Goal: Task Accomplishment & Management: Complete application form

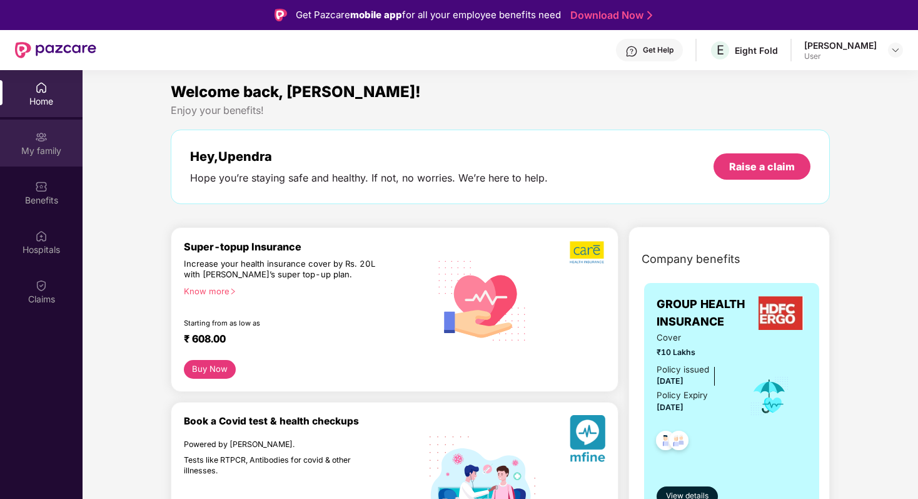
click at [48, 141] on div "My family" at bounding box center [41, 142] width 83 height 47
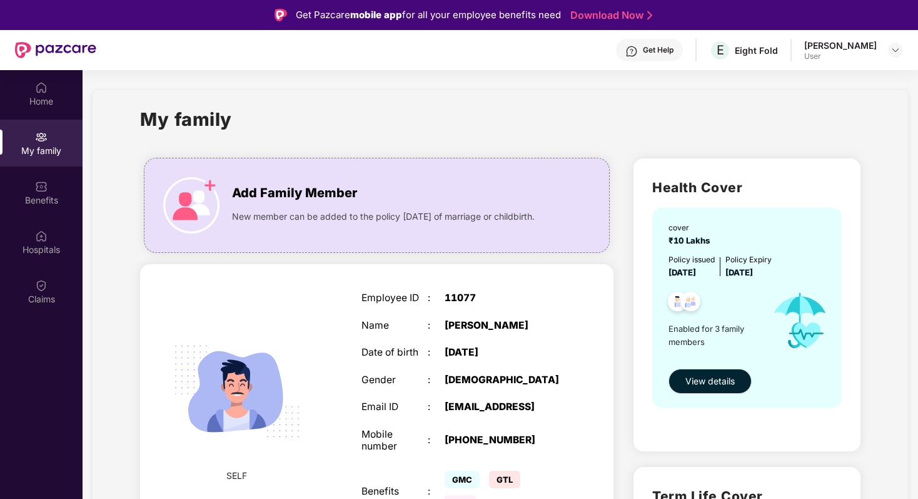
scroll to position [43, 0]
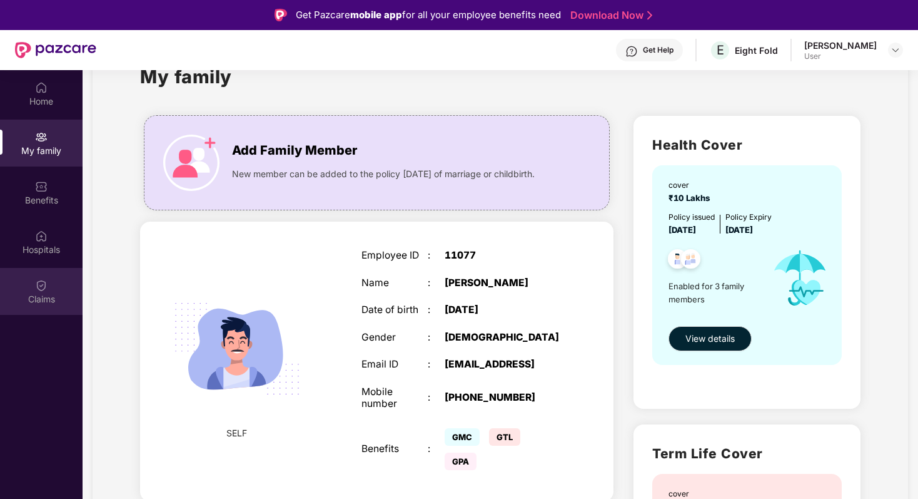
click at [41, 296] on div "Claims" at bounding box center [41, 299] width 83 height 13
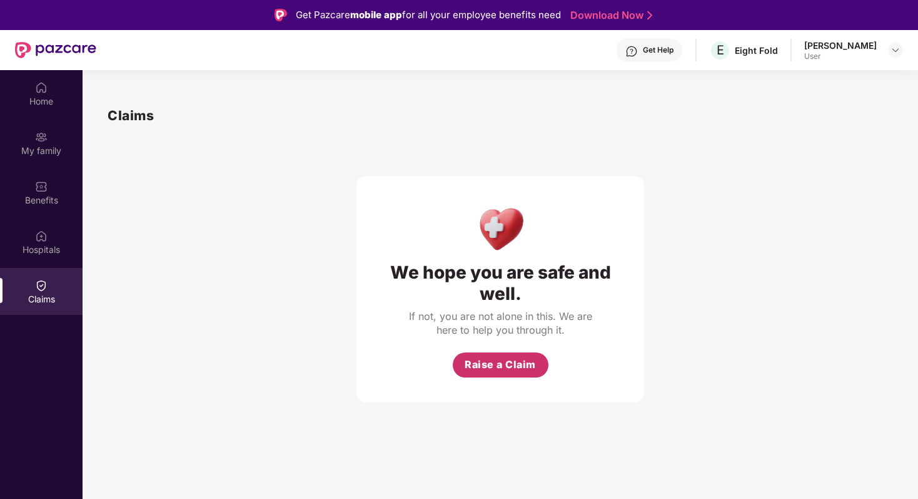
click at [499, 363] on span "Raise a Claim" at bounding box center [500, 365] width 71 height 16
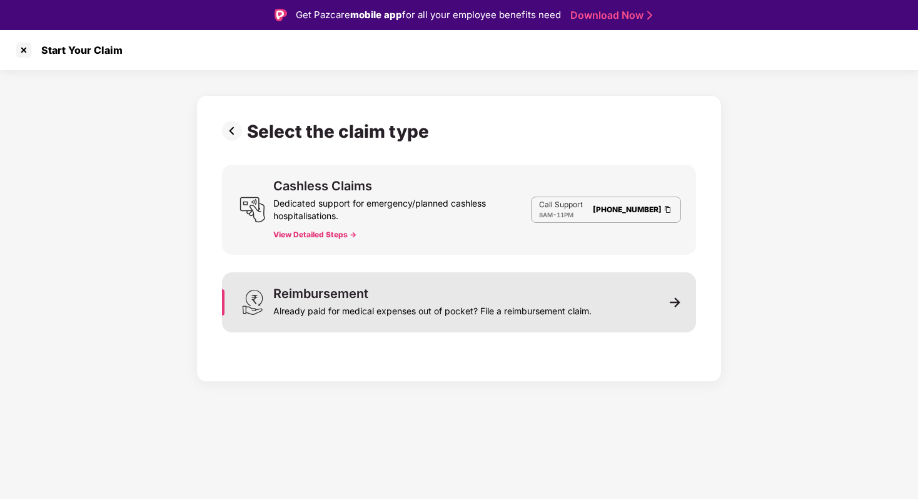
click at [528, 317] on div "Already paid for medical expenses out of pocket? File a reimbursement claim." at bounding box center [432, 309] width 318 height 18
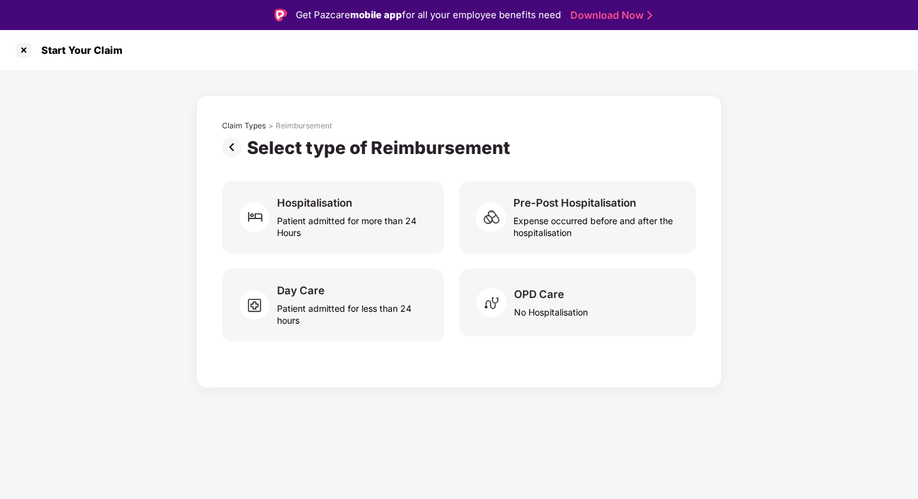
click at [447, 262] on div "Claim Types > Reimbursement Select type of Reimbursement Hospitalisation Patien…" at bounding box center [459, 238] width 474 height 235
click at [234, 148] on img at bounding box center [234, 147] width 25 height 20
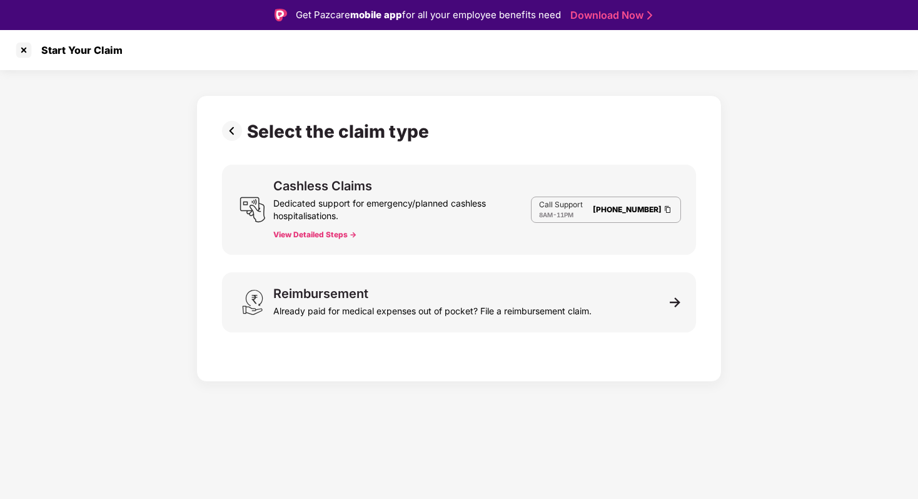
click at [226, 127] on img at bounding box center [234, 131] width 25 height 20
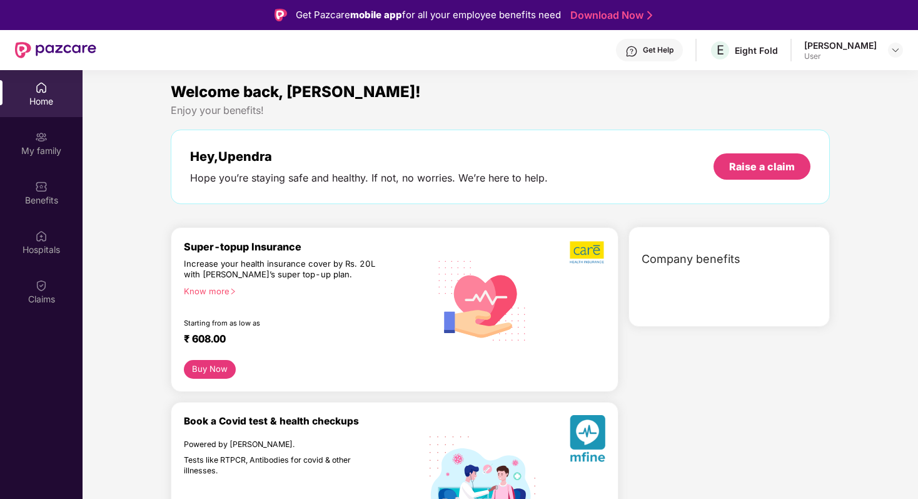
click at [137, 281] on div "Welcome back, [PERSON_NAME]! Enjoy your benefits! Hey, [PERSON_NAME] Hope you’r…" at bounding box center [501, 321] width 846 height 482
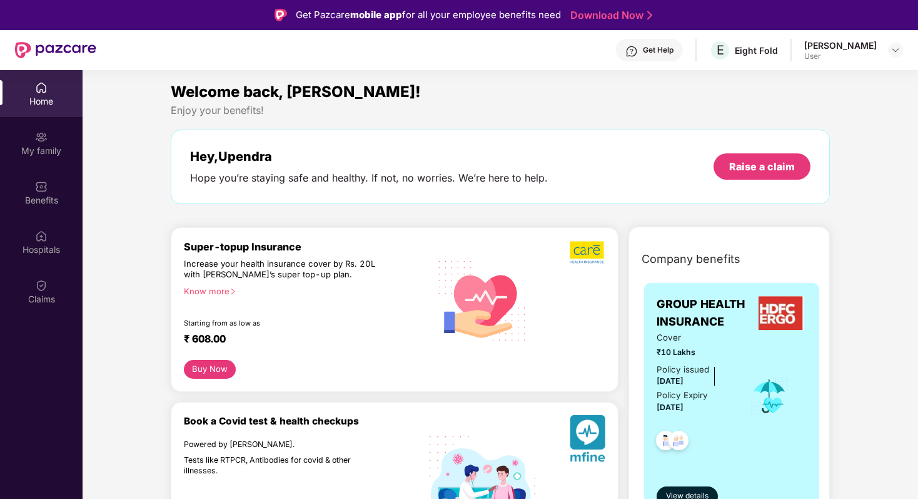
click at [509, 111] on div "Enjoy your benefits!" at bounding box center [500, 110] width 659 height 13
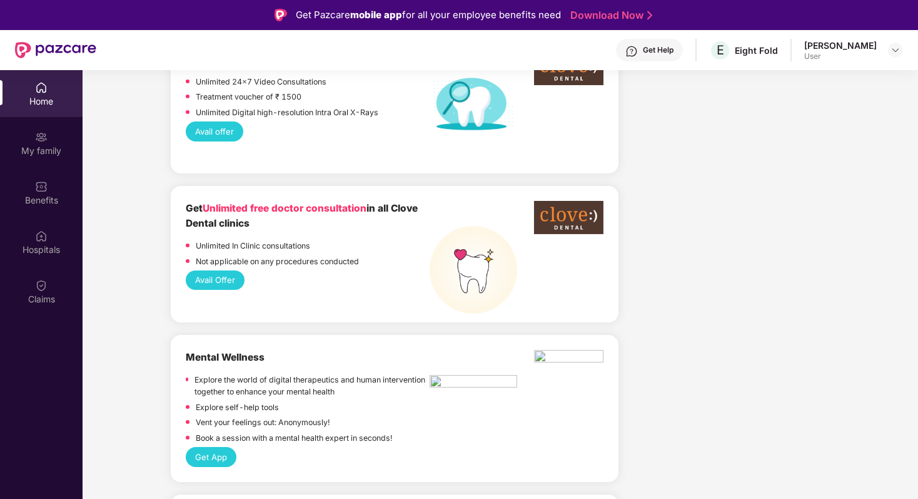
scroll to position [1264, 0]
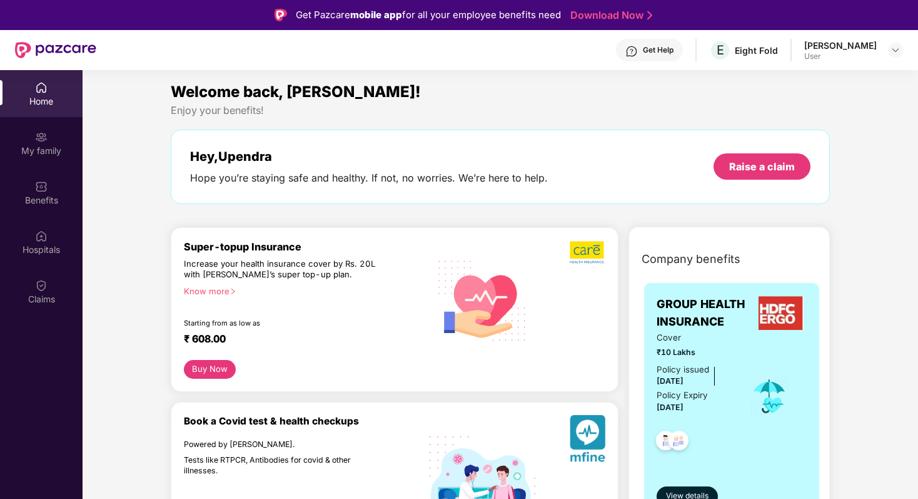
click at [465, 99] on div "Welcome back, [PERSON_NAME]!" at bounding box center [500, 92] width 659 height 24
